Goal: Check status: Check status

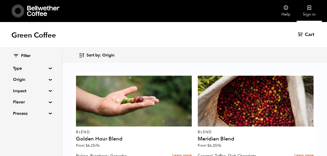
click at [312, 11] on link "Sign in" at bounding box center [308, 11] width 25 height 22
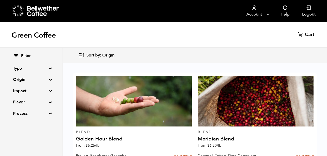
scroll to position [28, 0]
click at [262, 13] on link "Account" at bounding box center [254, 11] width 32 height 22
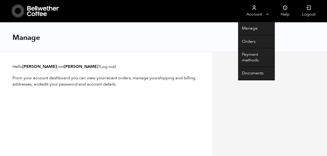
click at [255, 13] on link "Account" at bounding box center [254, 11] width 32 height 22
click at [256, 12] on link "Account" at bounding box center [254, 11] width 32 height 22
click at [248, 42] on link "Orders" at bounding box center [256, 41] width 36 height 13
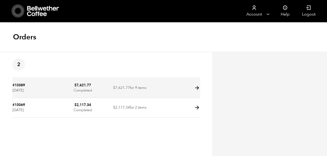
click at [198, 90] on icon at bounding box center [197, 88] width 6 height 6
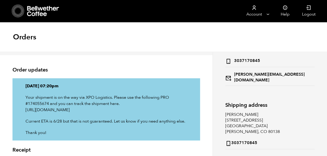
scroll to position [60, 0]
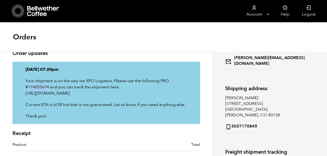
drag, startPoint x: 49, startPoint y: 87, endPoint x: 27, endPoint y: 85, distance: 22.4
click at [27, 85] on p "Your shipment is on the way via XPO Logistics. Please use the following PRO #17…" at bounding box center [105, 87] width 161 height 19
copy p "174055674"
click at [70, 94] on link "https://ext-web.ltl-xpo.com/public-app/shipments?referenceNumber=174055674" at bounding box center [47, 94] width 44 height 6
